Goal: Information Seeking & Learning: Check status

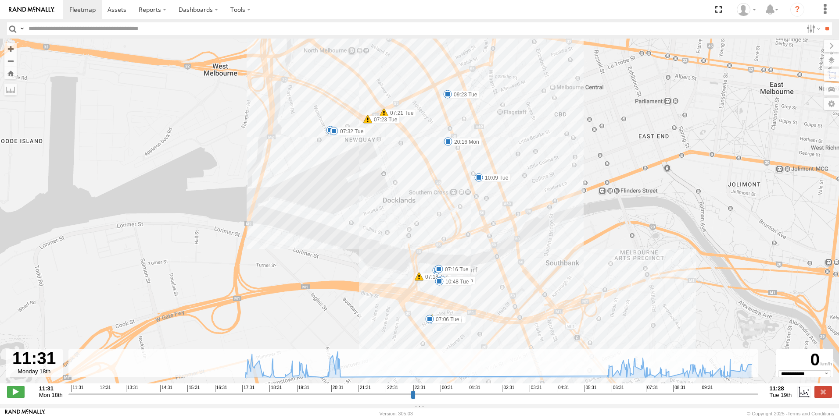
select select "**********"
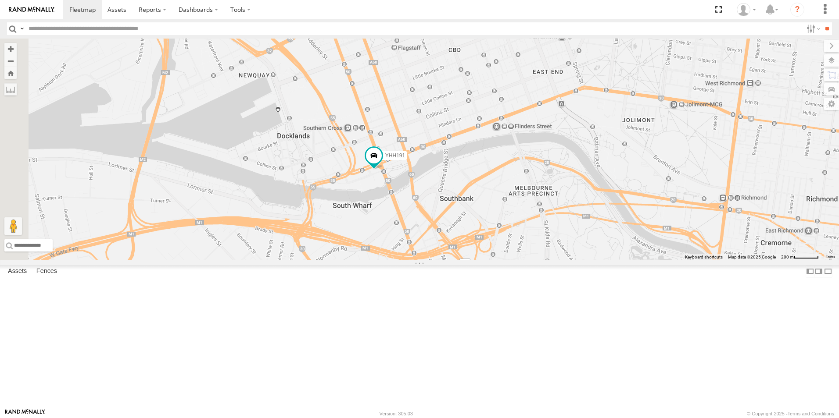
drag, startPoint x: 349, startPoint y: 188, endPoint x: 534, endPoint y: 271, distance: 202.7
click at [534, 261] on div "2BM9DF YHH191" at bounding box center [419, 150] width 839 height 222
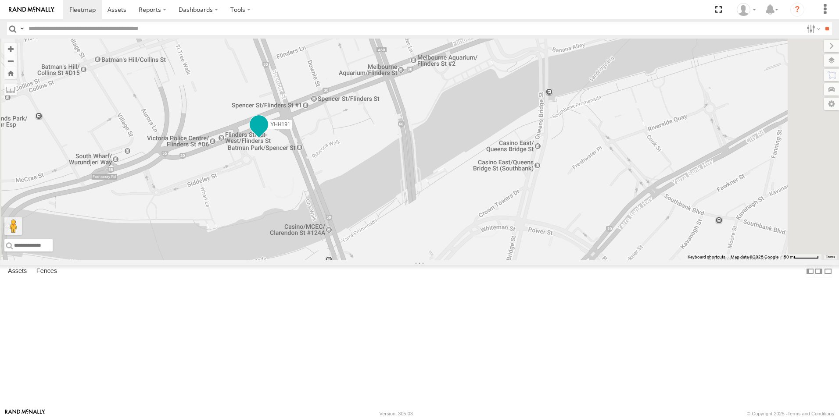
click at [268, 139] on span at bounding box center [258, 127] width 19 height 24
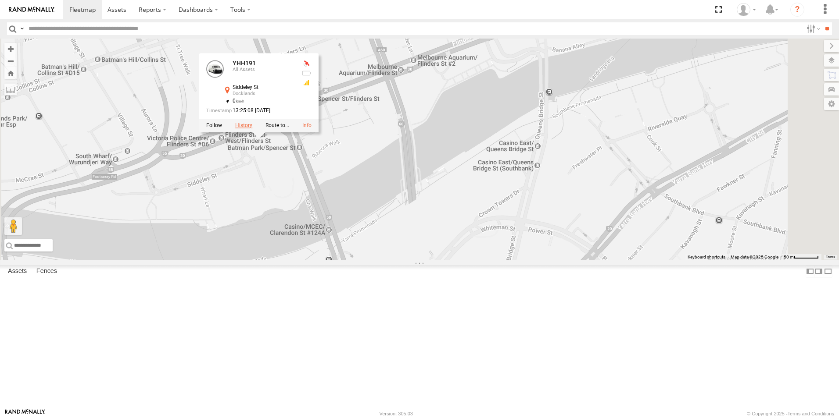
click at [252, 129] on label at bounding box center [243, 125] width 17 height 6
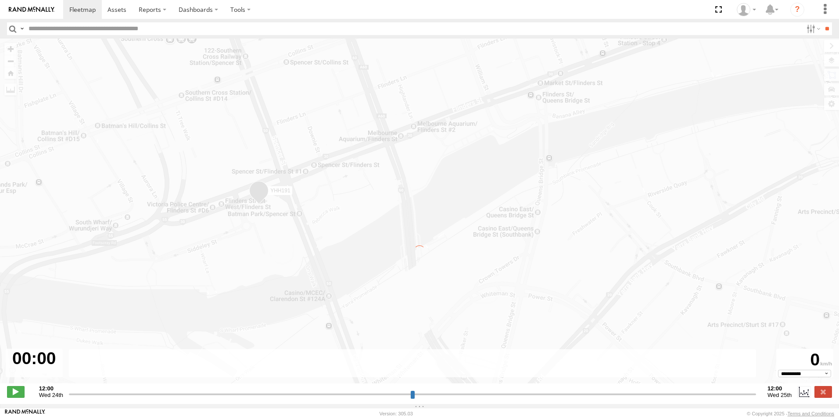
type input "**********"
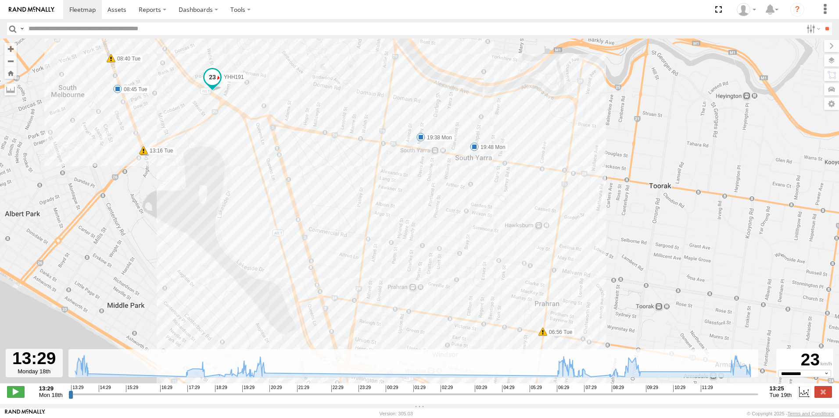
drag, startPoint x: 172, startPoint y: 145, endPoint x: 191, endPoint y: 120, distance: 31.1
click at [191, 120] on div "YHH191 13:56 Mon 14:00 Mon 16:57 Mon 18:09 Mon 18:35 Mon 18:53 Mon 19:38 Mon 19…" at bounding box center [419, 216] width 839 height 354
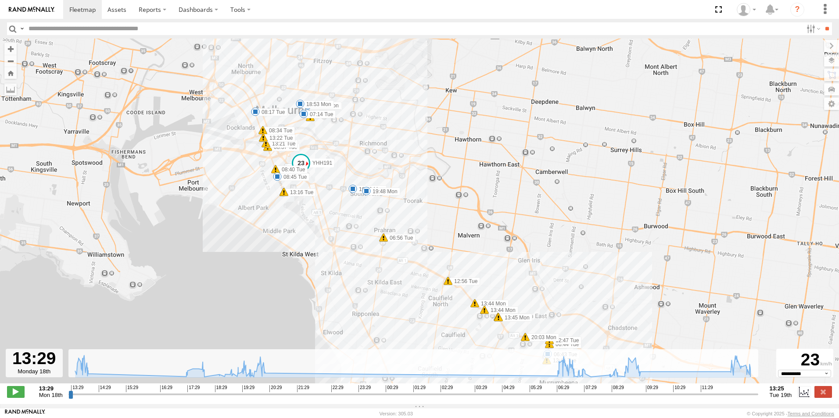
drag, startPoint x: 302, startPoint y: 145, endPoint x: 317, endPoint y: 196, distance: 53.2
click at [317, 196] on div "YHH191 13:56 Mon 14:00 Mon 16:57 Mon 18:09 Mon 18:35 Mon 18:53 Mon 19:38 Mon 19…" at bounding box center [419, 216] width 839 height 354
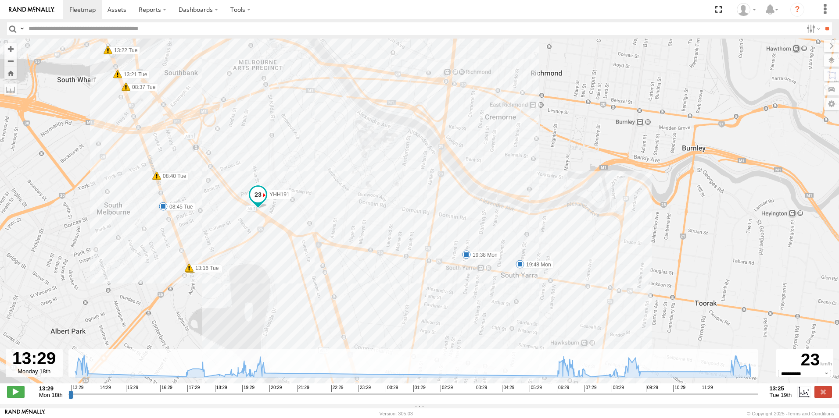
click at [261, 197] on span at bounding box center [258, 195] width 16 height 16
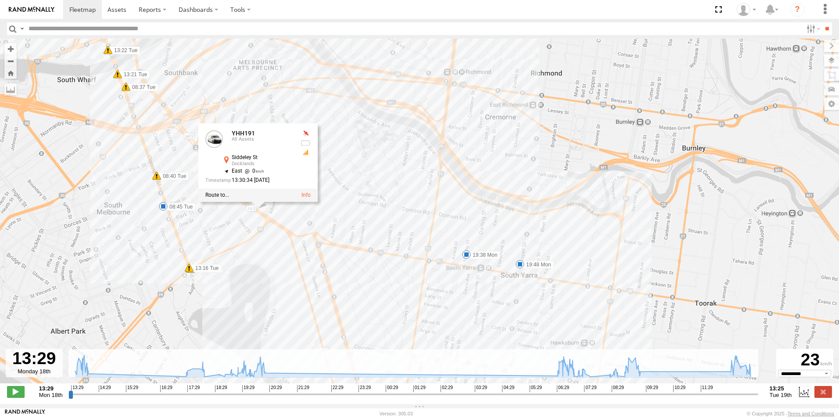
click at [635, 161] on div "YHH191 13:56 Mon 14:00 Mon 16:57 Mon 18:09 Mon 18:35 Mon 18:53 Mon 19:38 Mon 19…" at bounding box center [419, 216] width 839 height 354
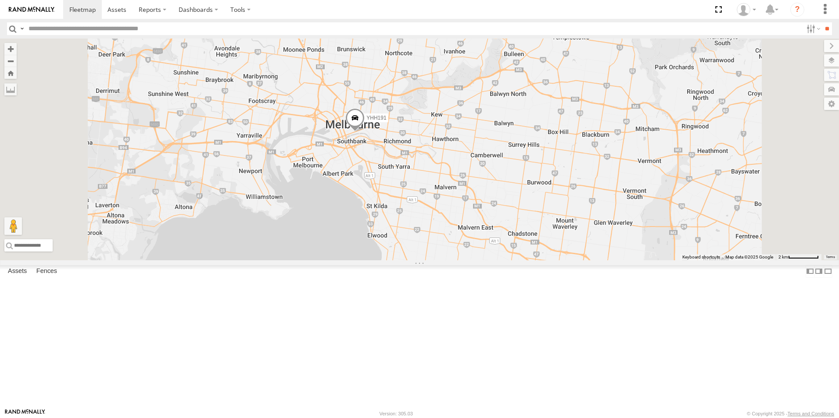
click at [0, 0] on div "2CL6WQ" at bounding box center [0, 0] width 0 height 0
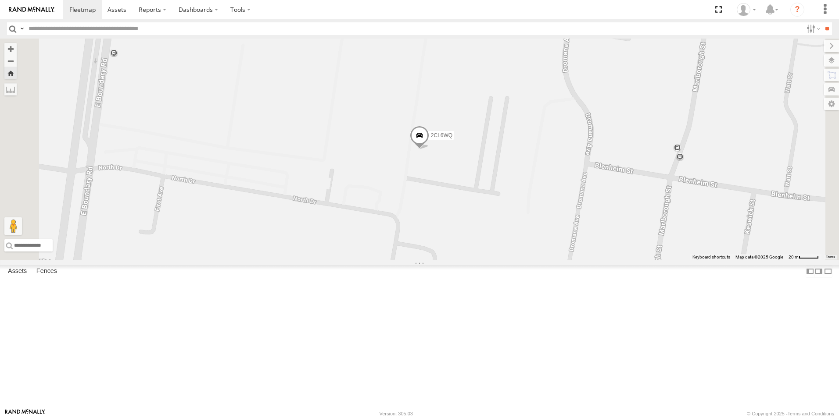
click at [429, 150] on span at bounding box center [419, 138] width 19 height 24
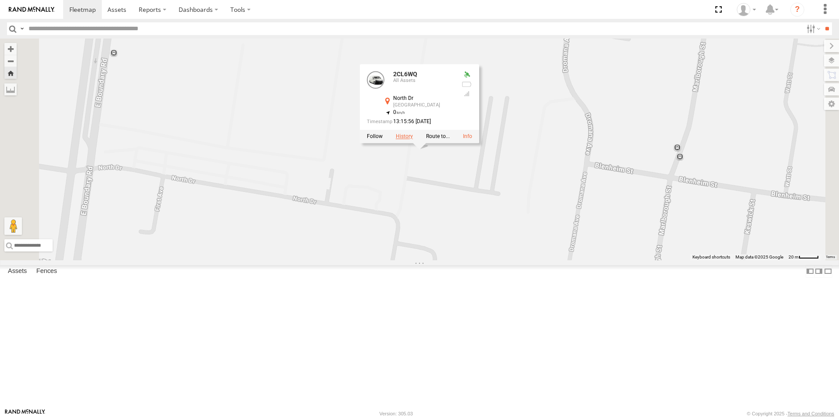
click at [413, 140] on label at bounding box center [404, 137] width 17 height 6
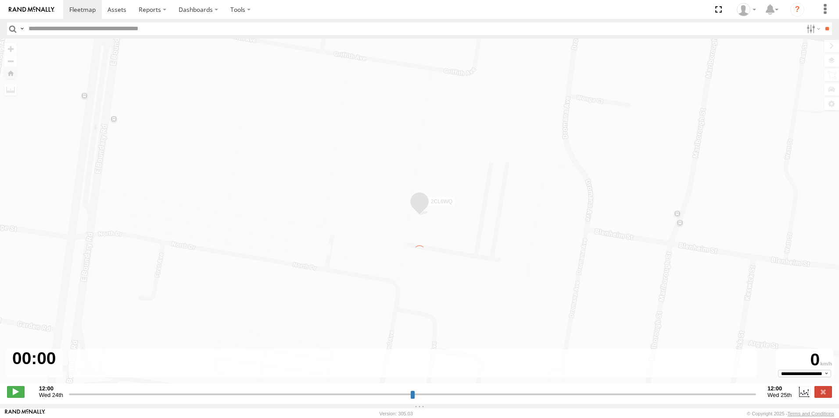
type input "**********"
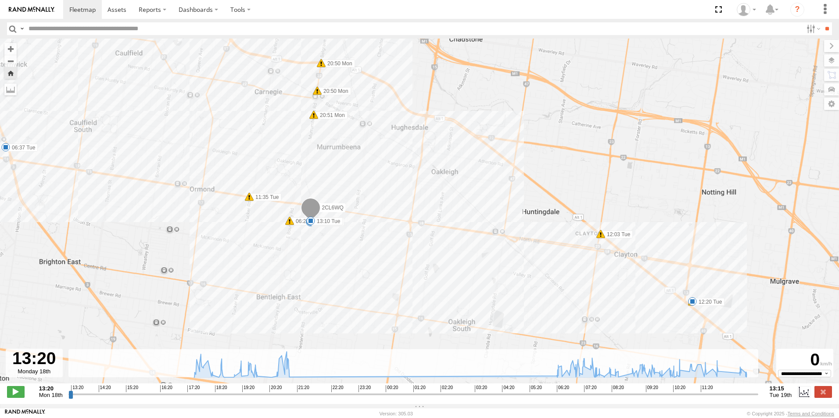
drag, startPoint x: 623, startPoint y: 237, endPoint x: 454, endPoint y: 64, distance: 242.0
click at [454, 64] on div "2CL6WQ 15:41 Mon 19:13 Mon 20:50 Mon 20:50 Mon 20:51 Mon 21:01 Mon 06:25 Tue 06…" at bounding box center [419, 216] width 839 height 354
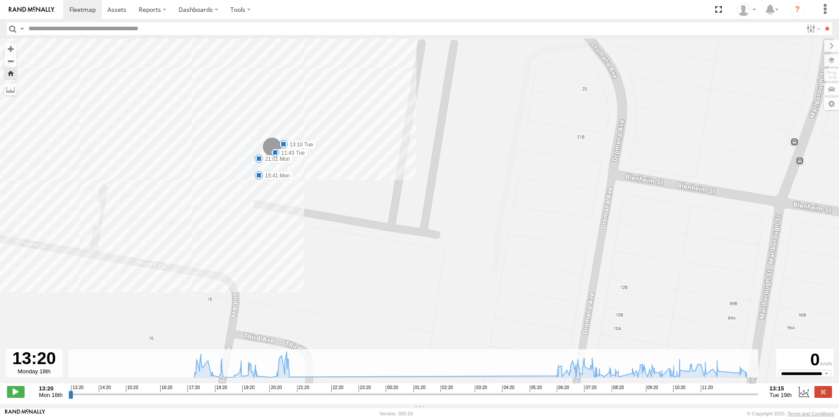
click at [284, 144] on span at bounding box center [283, 144] width 9 height 9
click at [359, 169] on div "2CL6WQ 15:41 Mon 19:13 Mon 20:50 Mon 20:50 Mon 20:51 Mon 21:01 Mon 06:25 Tue 06…" at bounding box center [419, 216] width 839 height 354
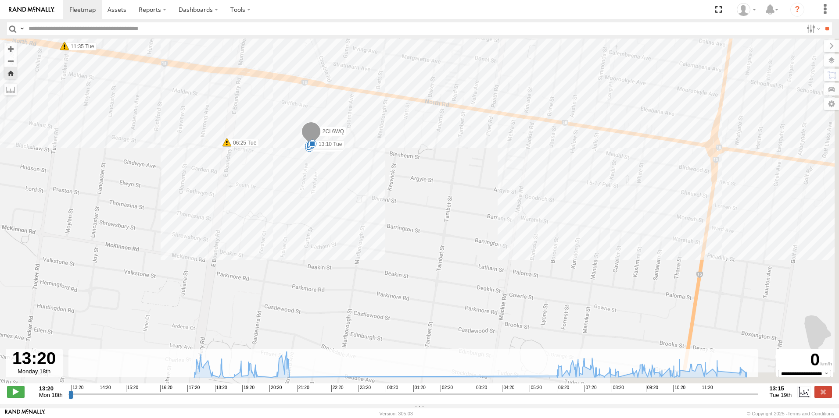
drag, startPoint x: 655, startPoint y: 220, endPoint x: 337, endPoint y: 154, distance: 324.9
click at [337, 154] on div "2CL6WQ 15:41 Mon 19:13 Mon 20:50 Mon 20:50 Mon 20:51 Mon 21:01 Mon 06:25 Tue 06…" at bounding box center [419, 216] width 839 height 354
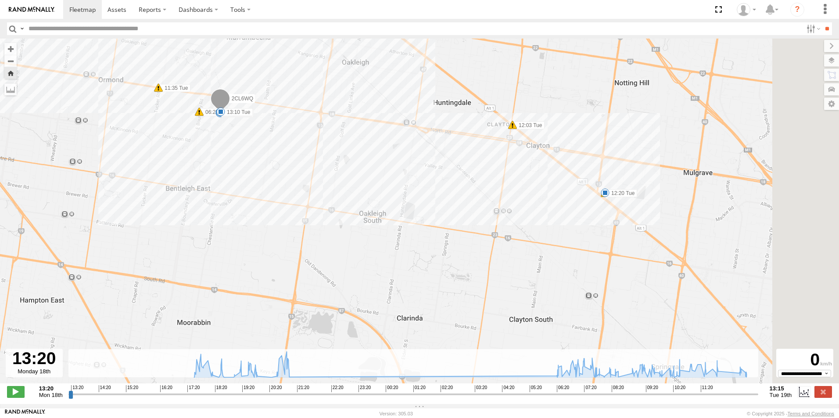
drag, startPoint x: 547, startPoint y: 190, endPoint x: 356, endPoint y: 132, distance: 199.6
click at [356, 132] on div "2CL6WQ 15:41 Mon 19:13 Mon 20:50 Mon 20:50 Mon 20:51 Mon 21:01 Mon 06:25 Tue 06…" at bounding box center [419, 216] width 839 height 354
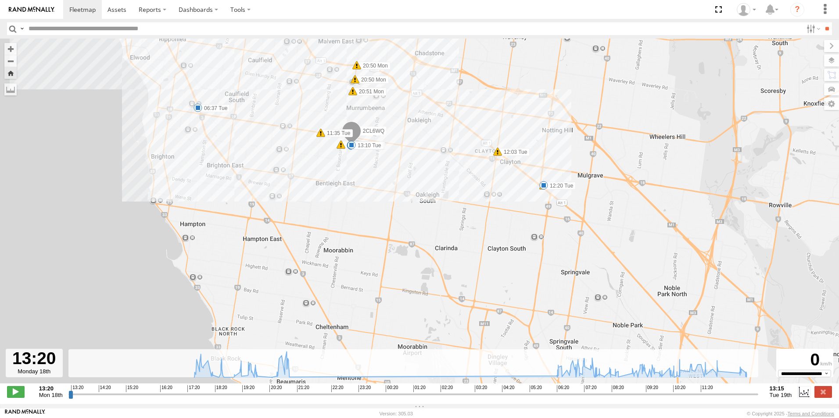
click at [544, 187] on span at bounding box center [543, 185] width 9 height 9
click at [354, 148] on span at bounding box center [351, 145] width 9 height 9
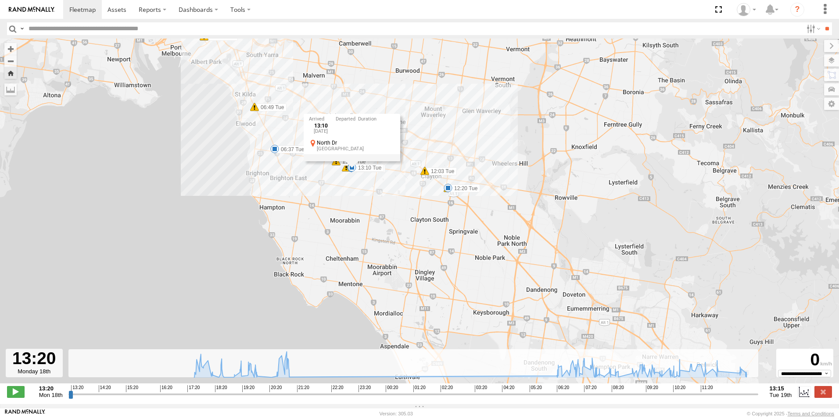
click at [352, 161] on div "13:10 Tue 19th Aug North Dr Bentleigh East" at bounding box center [352, 137] width 97 height 47
click at [352, 172] on span at bounding box center [351, 167] width 9 height 9
click at [352, 161] on div "13:10 Tue 19th Aug North Dr Bentleigh East" at bounding box center [352, 137] width 97 height 47
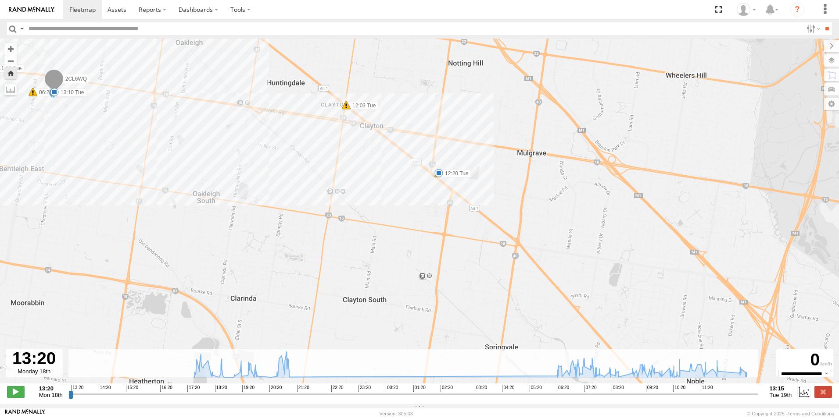
click at [438, 178] on span at bounding box center [438, 173] width 9 height 9
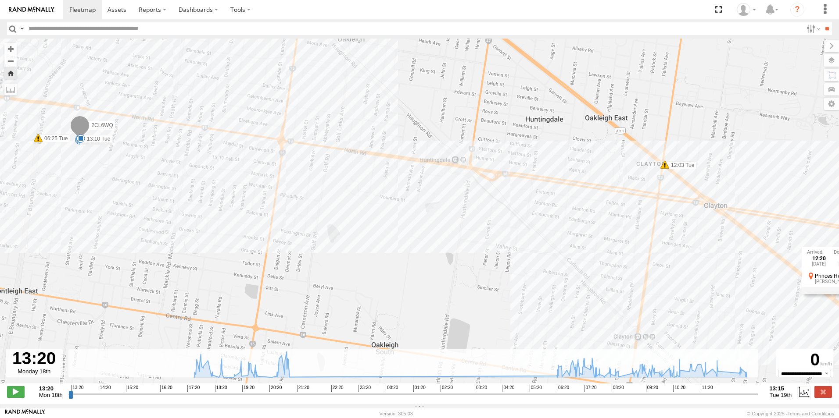
drag, startPoint x: 104, startPoint y: 148, endPoint x: 207, endPoint y: 292, distance: 176.9
click at [207, 292] on div "2CL6WQ 15:41 Mon 19:13 Mon 20:50 Mon 20:50 Mon 20:51 Mon 21:01 Mon 06:25 Tue 06…" at bounding box center [419, 216] width 839 height 354
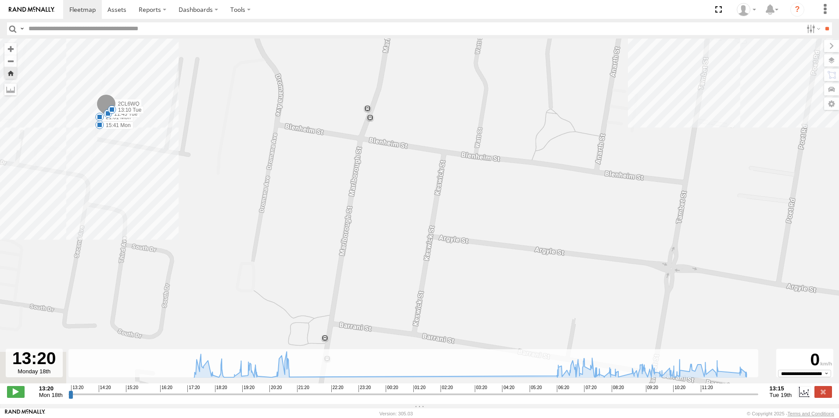
drag, startPoint x: 93, startPoint y: 162, endPoint x: 322, endPoint y: 285, distance: 260.2
click at [322, 285] on div "2CL6WQ 15:41 Mon 19:13 Mon 20:50 Mon 20:50 Mon 20:51 Mon 21:01 Mon 06:25 Tue 06…" at bounding box center [419, 216] width 839 height 354
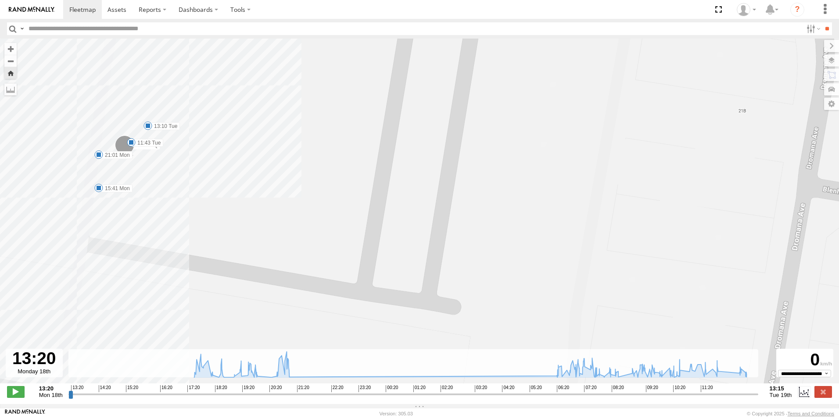
click at [144, 127] on span at bounding box center [147, 126] width 9 height 9
click at [211, 175] on div "2CL6WQ 15:41 Mon 19:13 Mon 20:50 Mon 20:50 Mon 20:51 Mon 21:01 Mon 06:25 Tue 06…" at bounding box center [419, 216] width 839 height 354
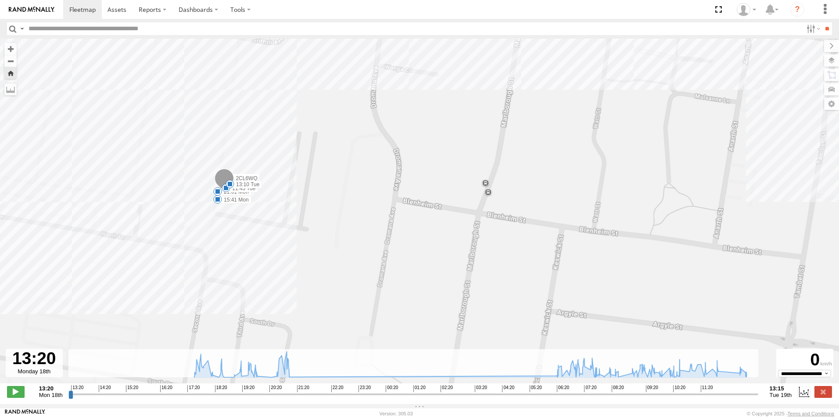
drag, startPoint x: 407, startPoint y: 211, endPoint x: 296, endPoint y: 188, distance: 113.3
click at [296, 188] on div "2CL6WQ 15:41 Mon 19:13 Mon 20:50 Mon 20:50 Mon 20:51 Mon 21:01 Mon 06:25 Tue 06…" at bounding box center [419, 216] width 839 height 354
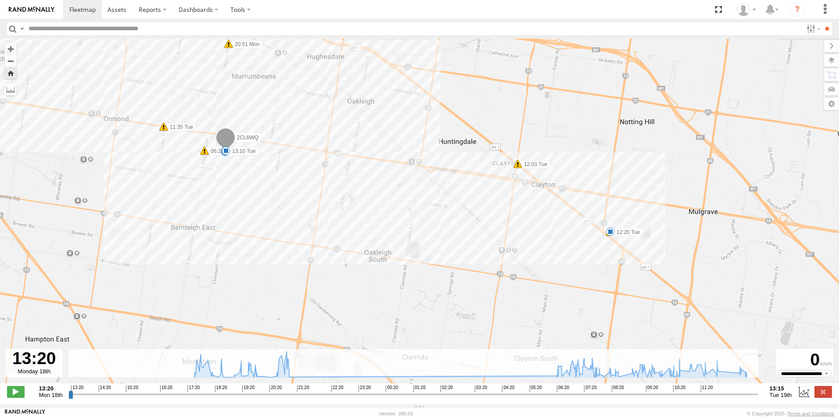
drag, startPoint x: 357, startPoint y: 212, endPoint x: 283, endPoint y: 183, distance: 79.2
click at [283, 183] on div "2CL6WQ 15:41 Mon 19:13 Mon 20:50 Mon 20:50 Mon 20:51 Mon 21:01 Mon 06:25 Tue 06…" at bounding box center [419, 216] width 839 height 354
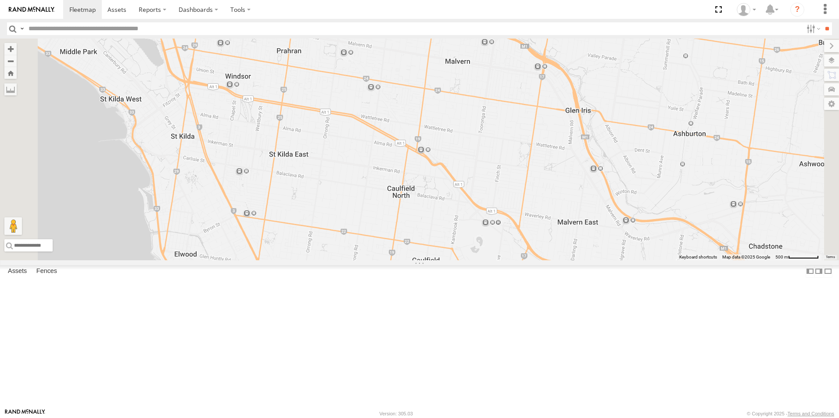
click at [0, 0] on div "2CL6WQ" at bounding box center [0, 0] width 0 height 0
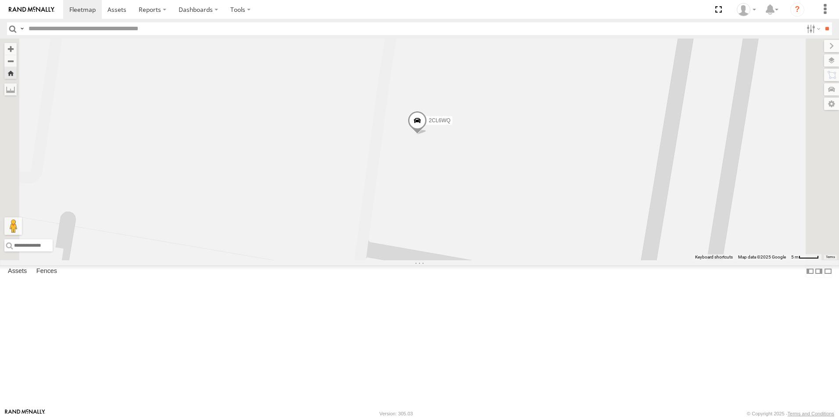
click at [427, 135] on span at bounding box center [417, 123] width 19 height 24
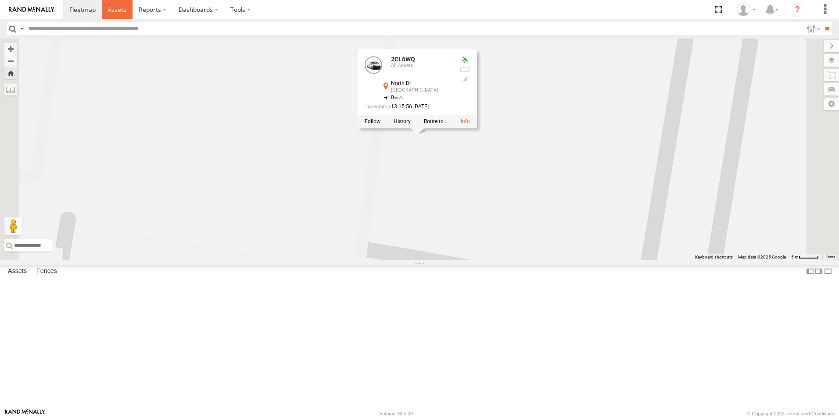
click at [123, 6] on span at bounding box center [116, 9] width 19 height 8
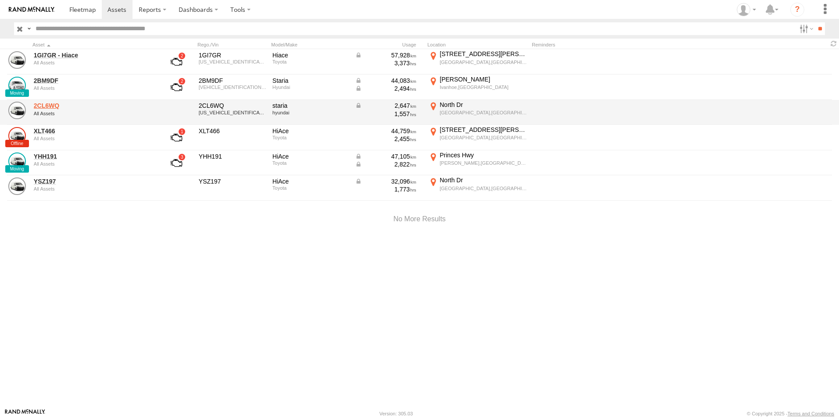
click at [89, 107] on link "2CL6WQ" at bounding box center [94, 106] width 120 height 8
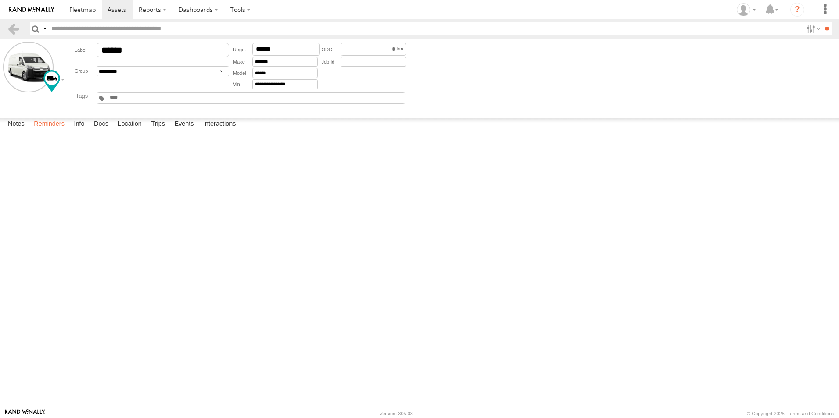
click at [46, 131] on label "Reminders" at bounding box center [48, 124] width 39 height 12
click at [82, 131] on label "Info" at bounding box center [78, 124] width 19 height 12
click at [99, 131] on label "Docs" at bounding box center [100, 124] width 23 height 12
click at [138, 131] on label "Location" at bounding box center [129, 124] width 33 height 12
click at [164, 131] on label "Trips" at bounding box center [158, 124] width 23 height 12
